Goal: Answer question/provide support

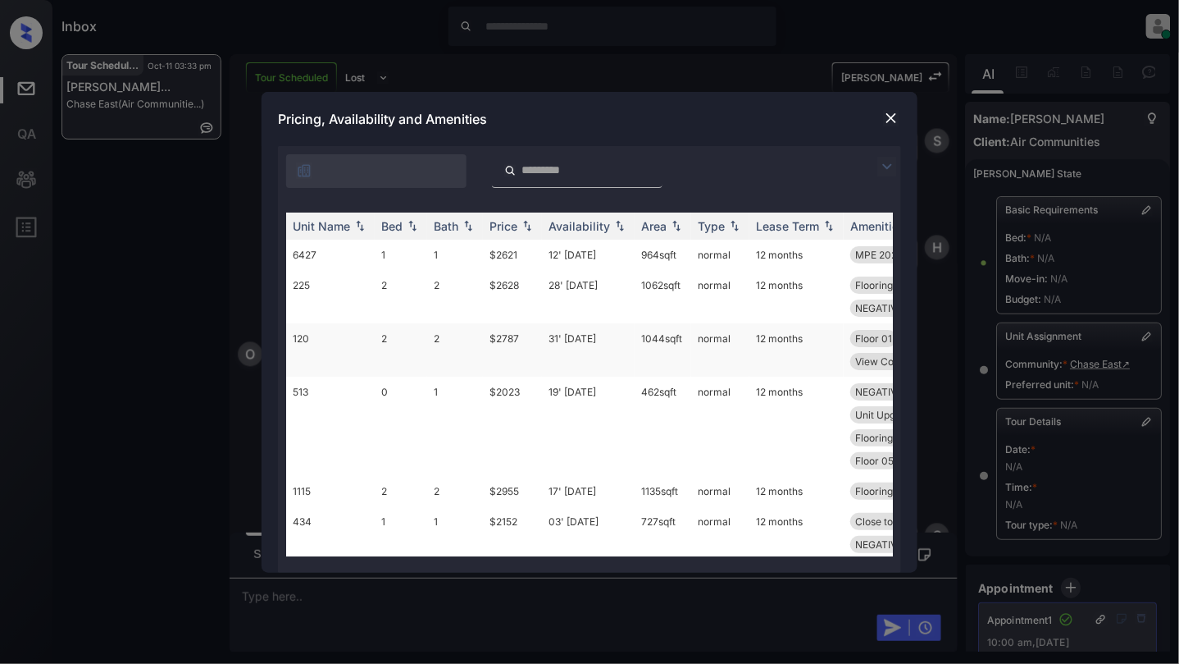
scroll to position [656, 0]
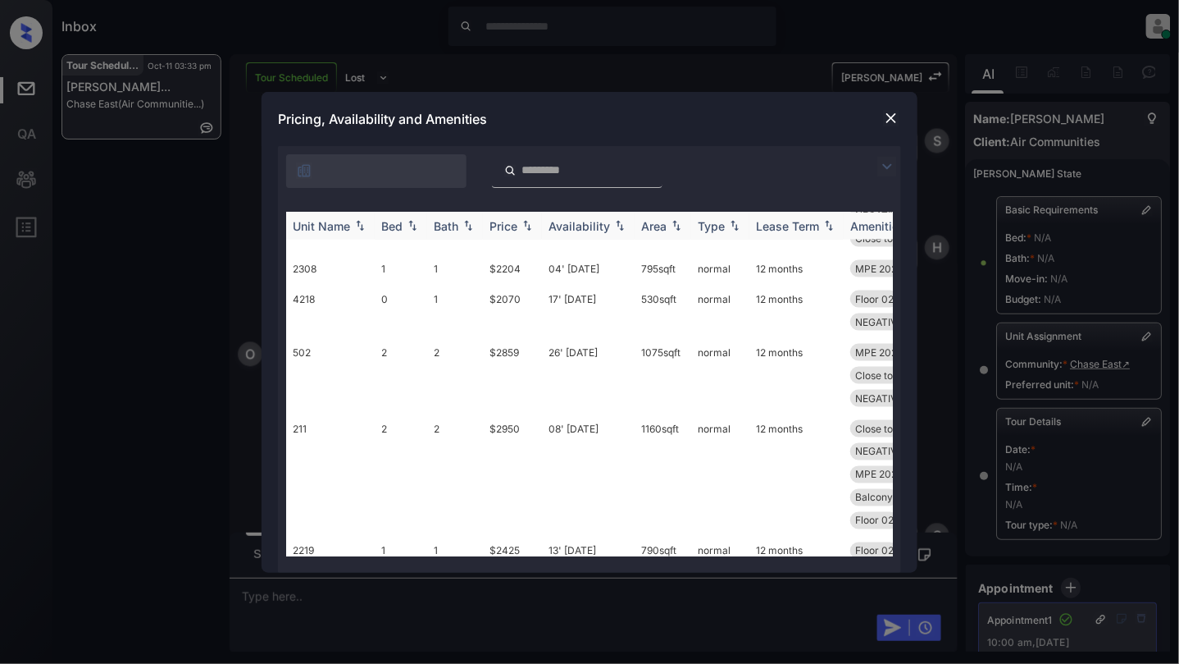
click at [417, 226] on img at bounding box center [412, 225] width 16 height 11
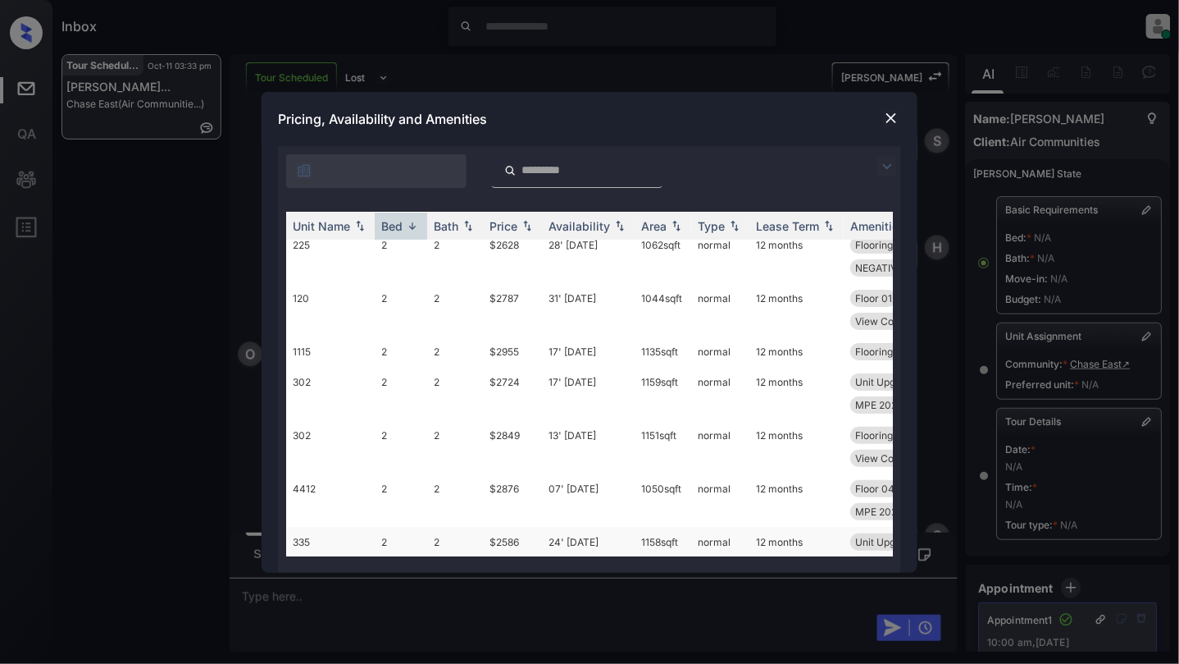
scroll to position [0, 0]
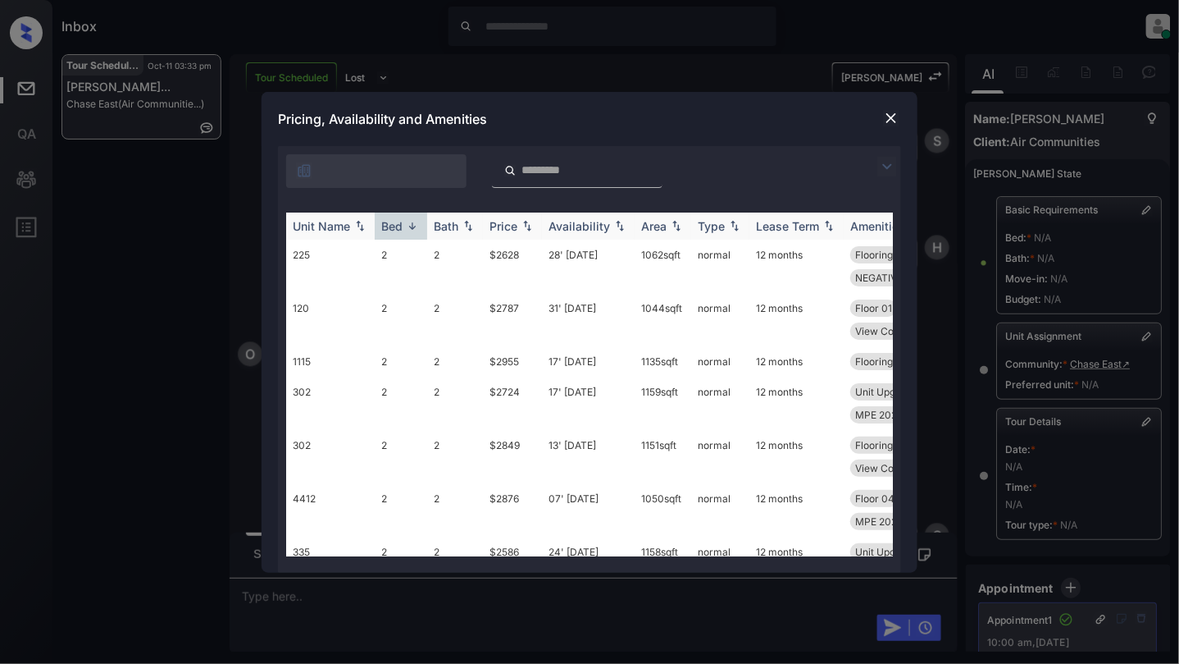
click at [411, 223] on img at bounding box center [412, 226] width 16 height 12
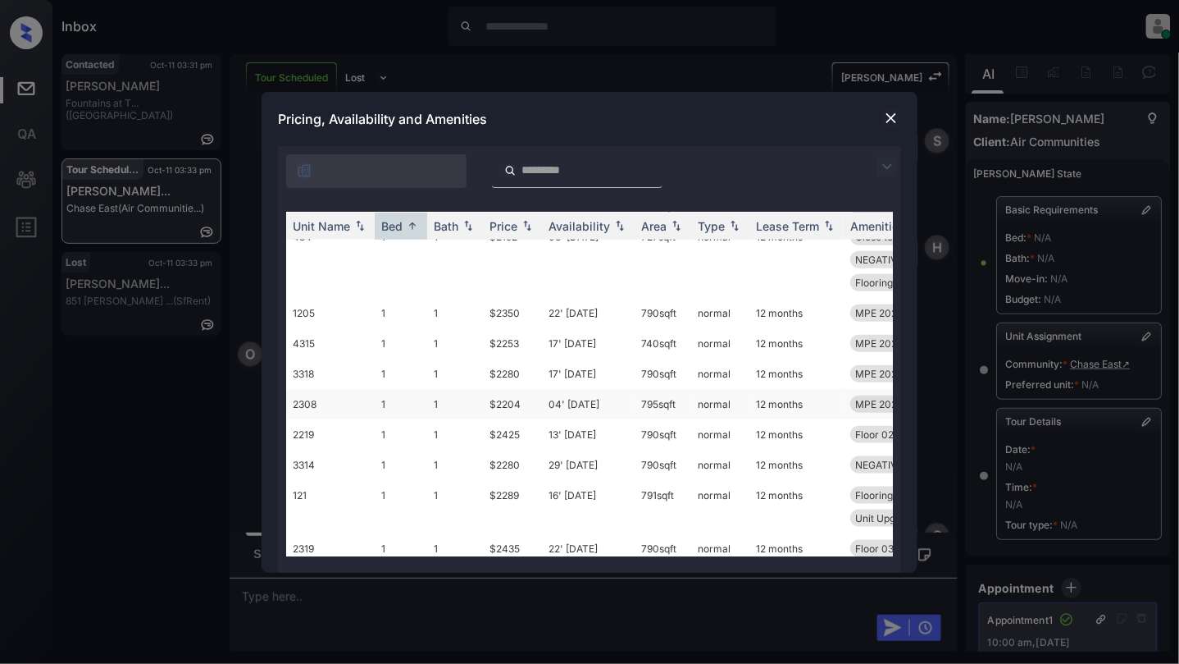
scroll to position [546, 0]
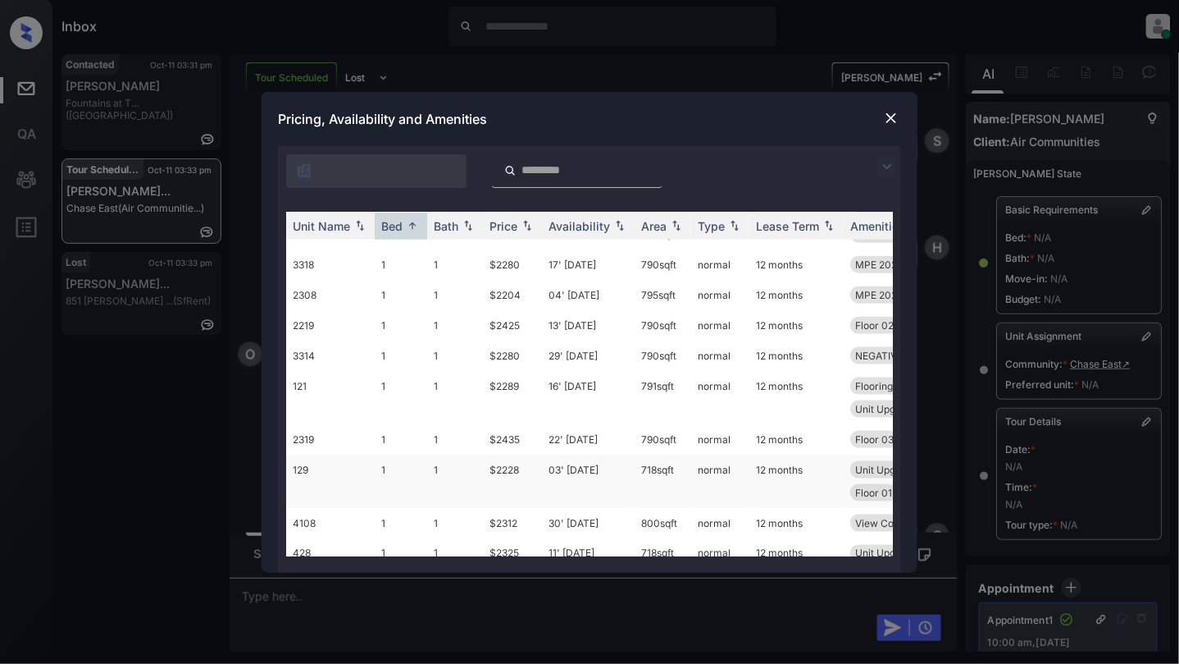
click at [454, 470] on td "1" at bounding box center [455, 480] width 56 height 53
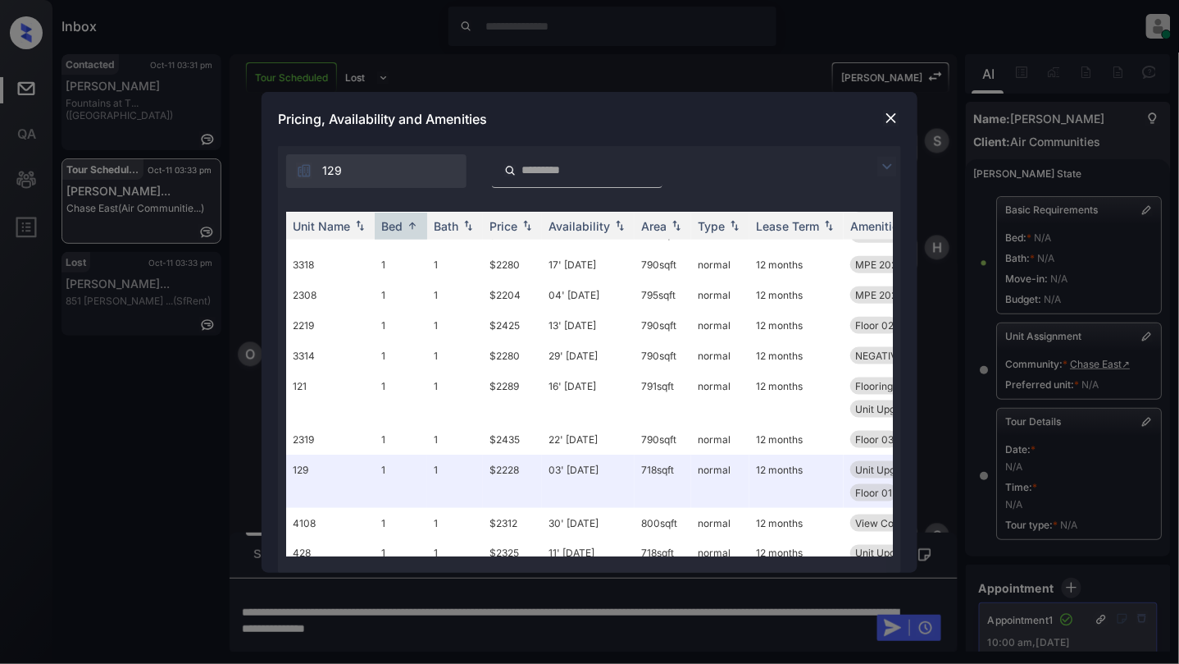
click at [887, 120] on img at bounding box center [891, 118] width 16 height 16
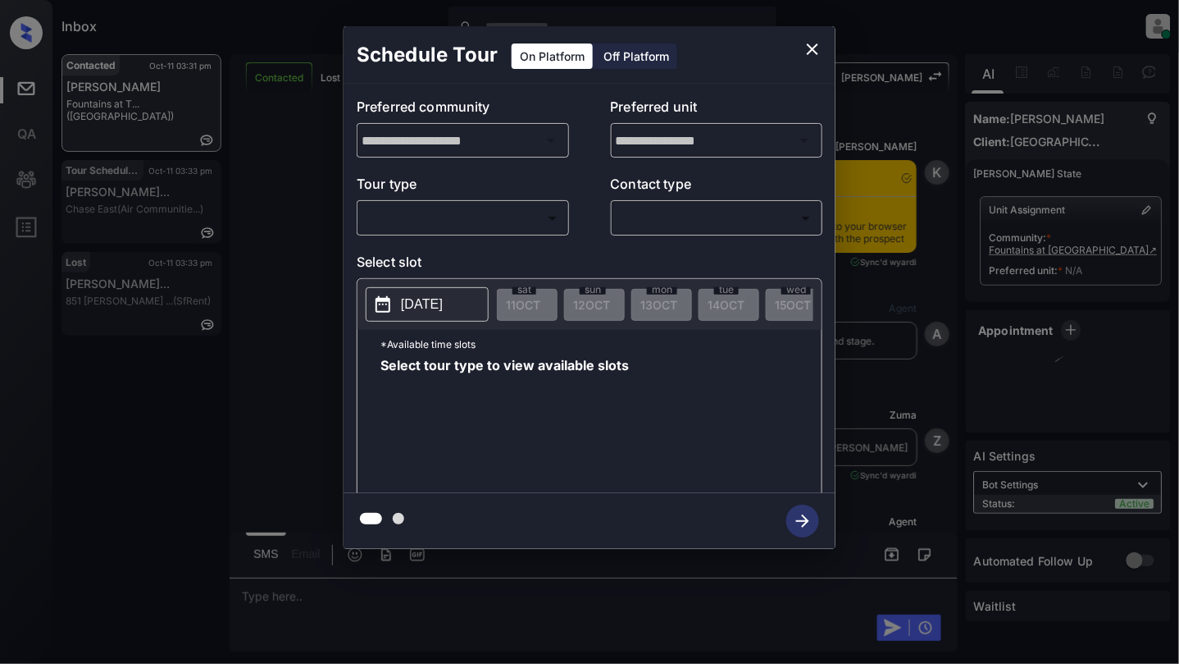
scroll to position [969, 0]
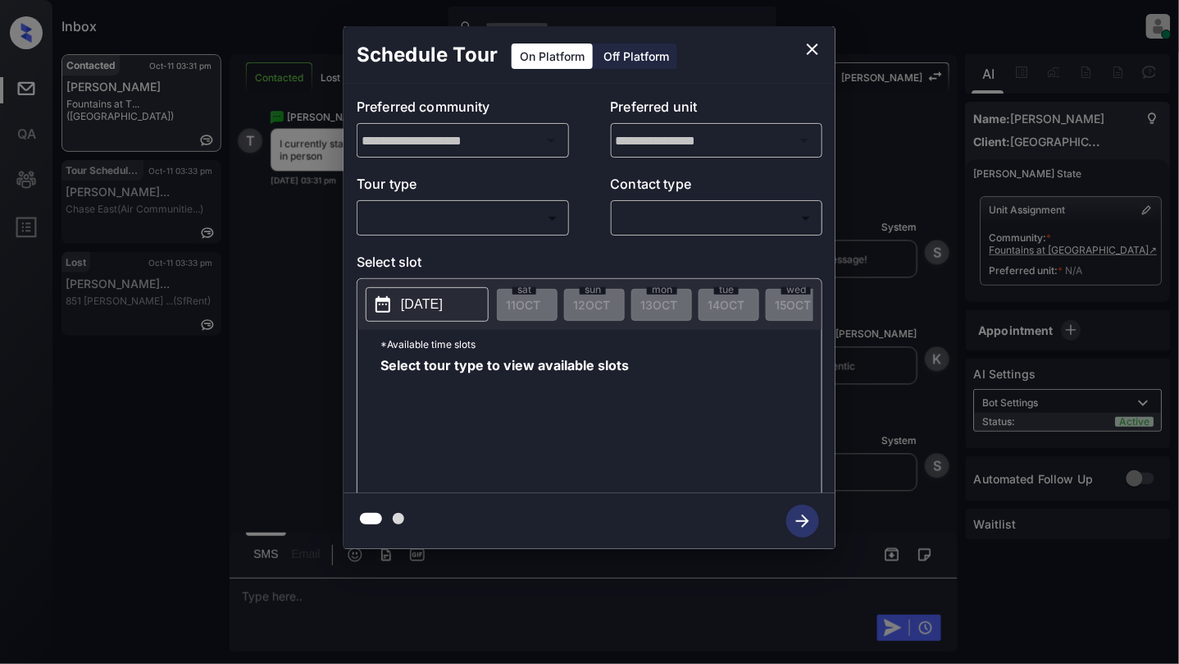
click at [394, 208] on body "Inbox [PERSON_NAME] Online Set yourself offline Set yourself on break Profile S…" at bounding box center [589, 332] width 1179 height 664
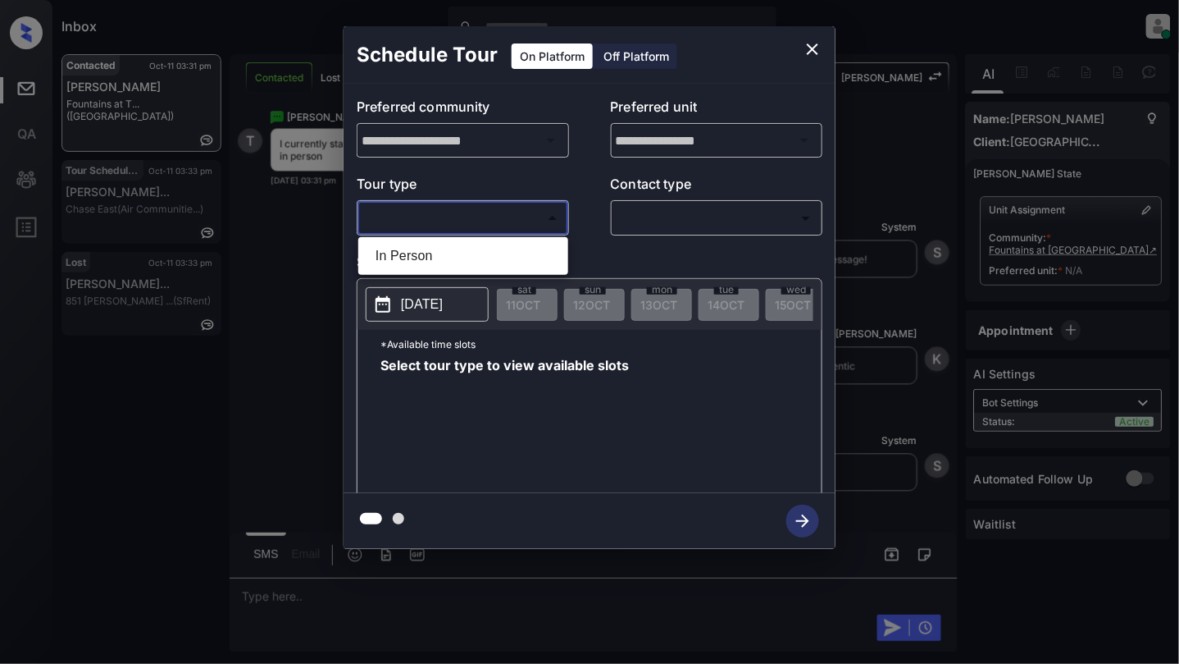
click at [817, 47] on div at bounding box center [589, 332] width 1179 height 664
click at [808, 47] on icon "close" at bounding box center [813, 49] width 20 height 20
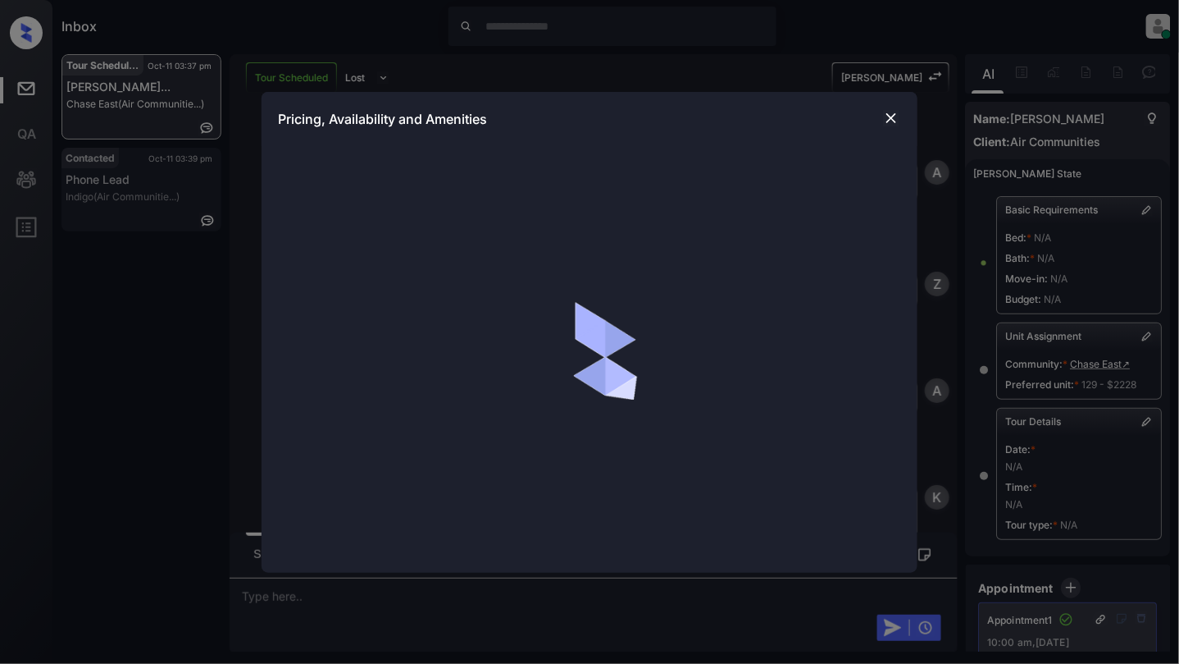
scroll to position [9178, 0]
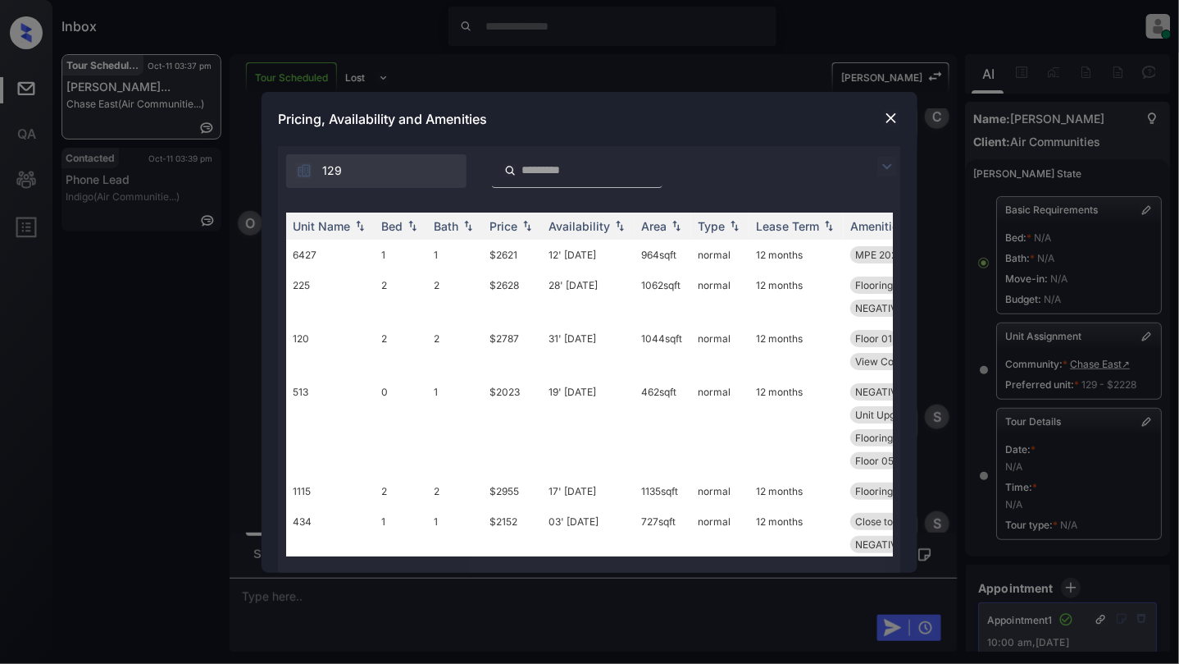
drag, startPoint x: 623, startPoint y: 321, endPoint x: 545, endPoint y: 162, distance: 177.5
click at [545, 164] on input "search" at bounding box center [587, 170] width 135 height 14
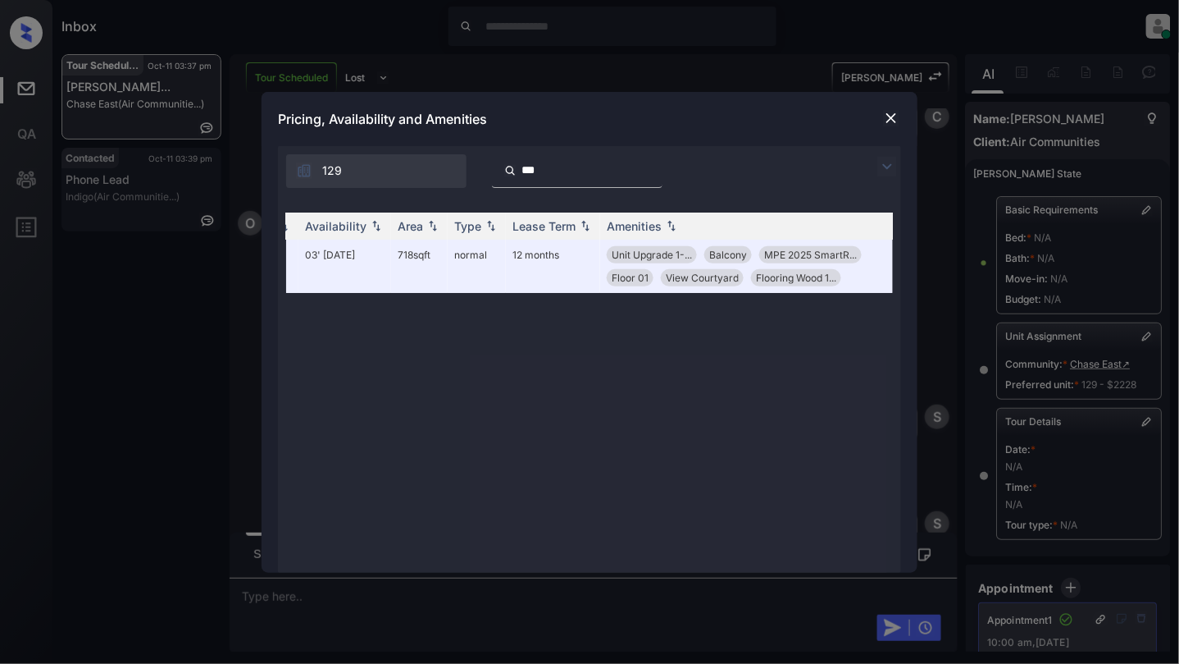
scroll to position [0, 250]
type input "***"
click at [892, 115] on img at bounding box center [891, 118] width 16 height 16
